Goal: Find specific page/section: Find specific page/section

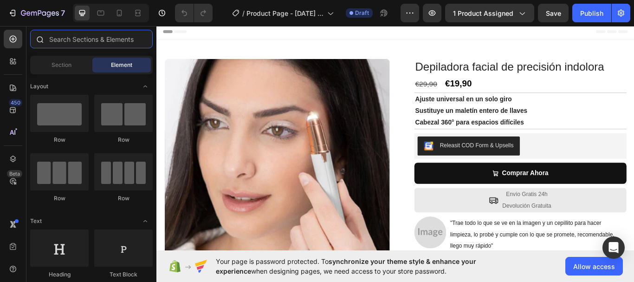
click at [119, 39] on input "text" at bounding box center [91, 39] width 123 height 19
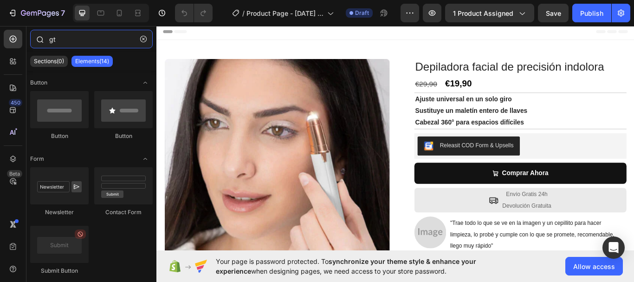
type input "g"
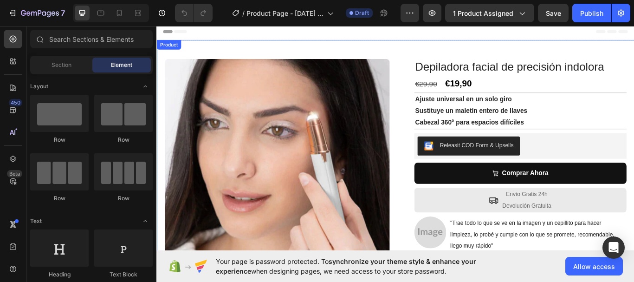
click at [634, 227] on div "Product Images Row Depiladora facial de precisión indolora Product Title €29,90…" at bounding box center [434, 211] width 557 height 336
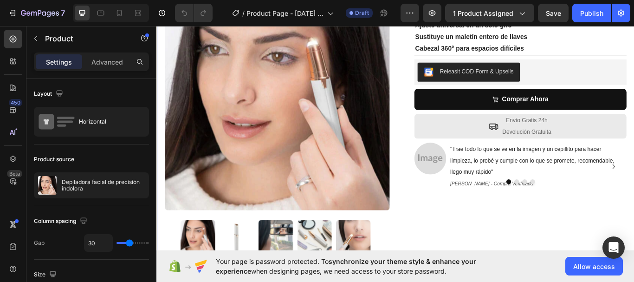
scroll to position [111, 0]
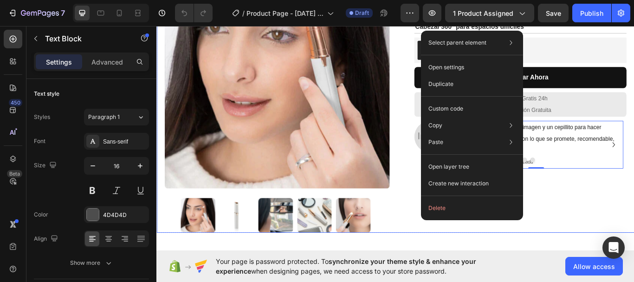
click at [619, 219] on div "Depiladora facial de precisión indolora Product Title €29,90 Compare Price Comp…" at bounding box center [573, 111] width 262 height 314
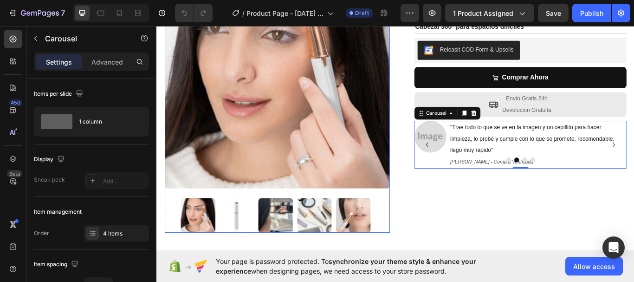
click at [331, 240] on img at bounding box center [340, 247] width 40 height 40
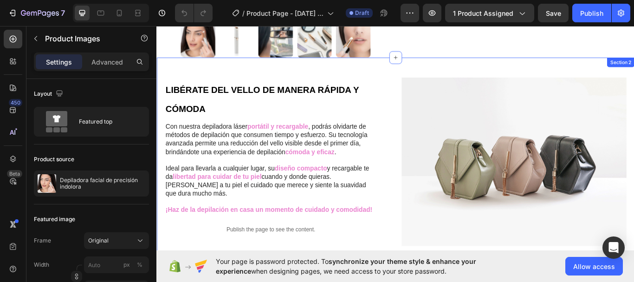
scroll to position [297, 0]
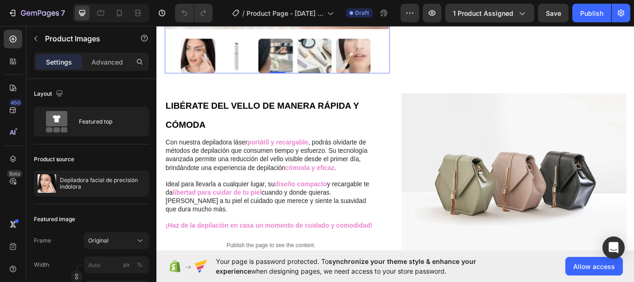
click at [336, 56] on img at bounding box center [340, 61] width 40 height 40
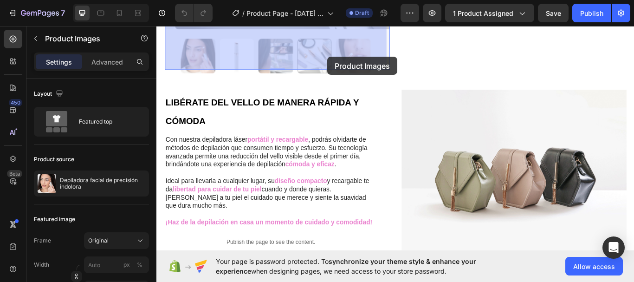
scroll to position [296, 0]
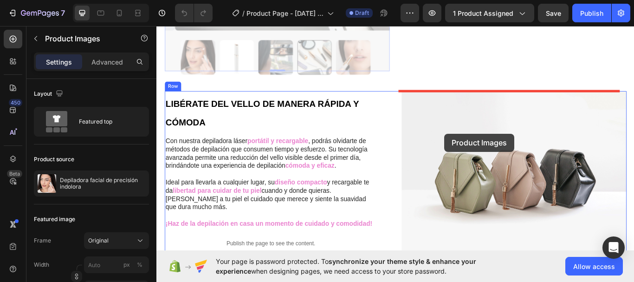
drag, startPoint x: 337, startPoint y: 43, endPoint x: 489, endPoint y: 152, distance: 186.7
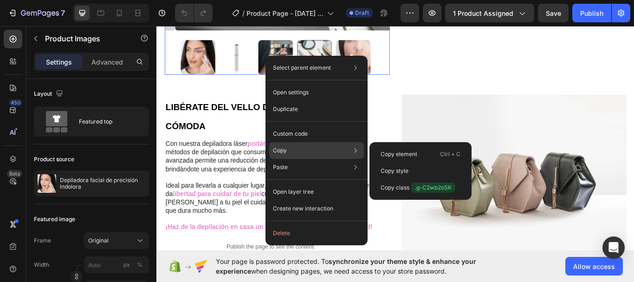
click at [294, 147] on div "Copy Copy element Ctrl + C Copy style Copy class .g-C2wb2oSK" at bounding box center [316, 150] width 95 height 17
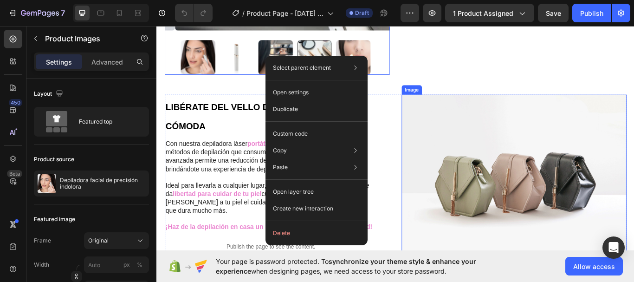
click at [468, 135] on img at bounding box center [573, 204] width 262 height 197
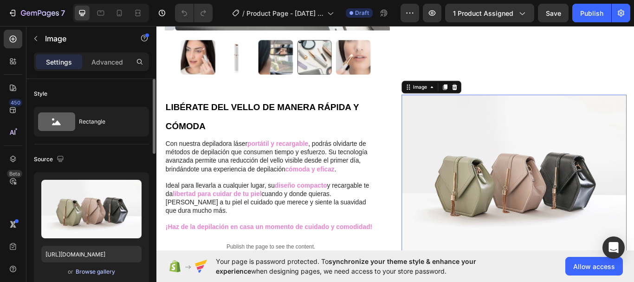
click at [83, 272] on div "Browse gallery" at bounding box center [95, 271] width 39 height 8
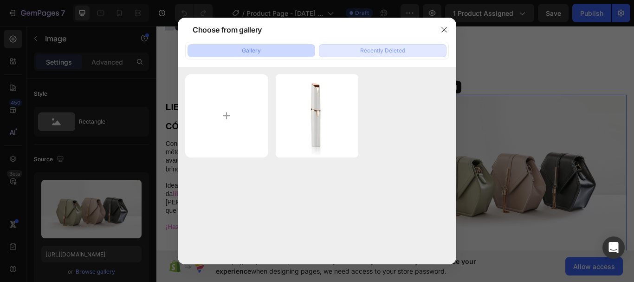
click at [389, 49] on div "Recently Deleted" at bounding box center [382, 50] width 45 height 8
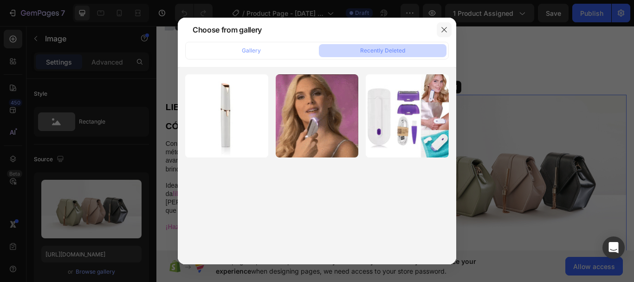
click at [444, 28] on icon "button" at bounding box center [444, 29] width 7 height 7
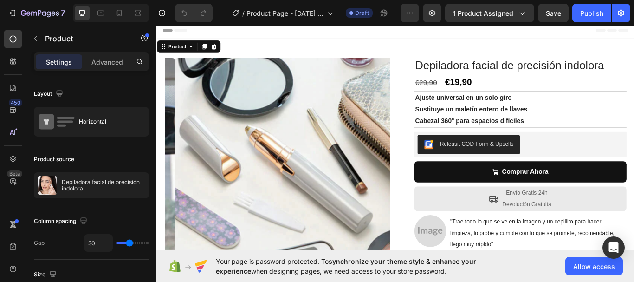
scroll to position [0, 0]
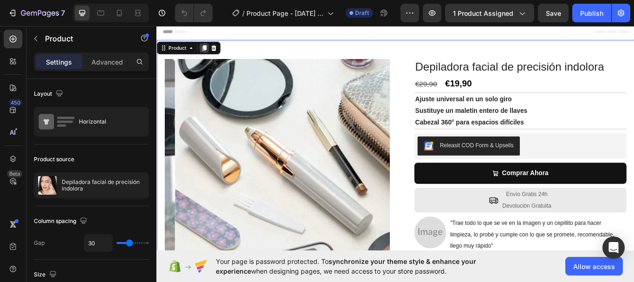
click at [211, 52] on icon at bounding box center [211, 52] width 5 height 7
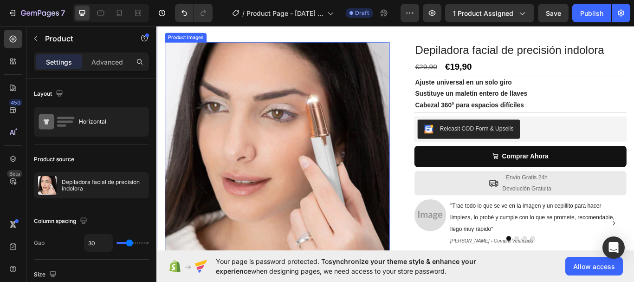
scroll to position [319, 0]
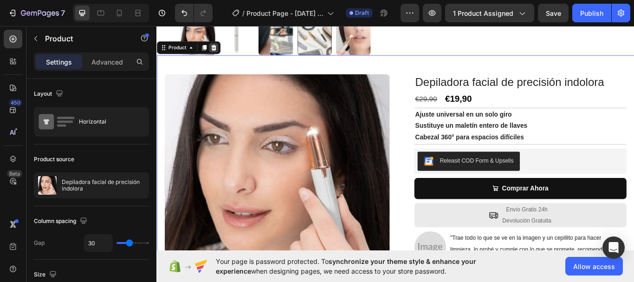
click at [226, 48] on icon at bounding box center [222, 51] width 7 height 7
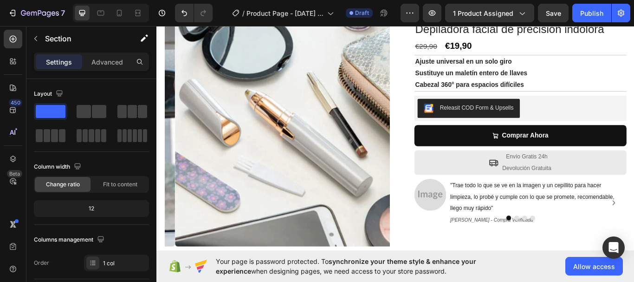
scroll to position [0, 0]
